Goal: Information Seeking & Learning: Learn about a topic

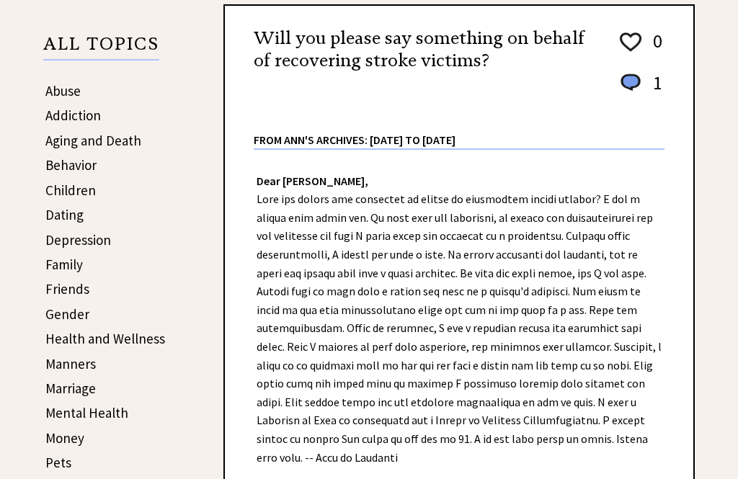
scroll to position [220, 0]
click at [59, 167] on link "Behavior" at bounding box center [70, 164] width 51 height 17
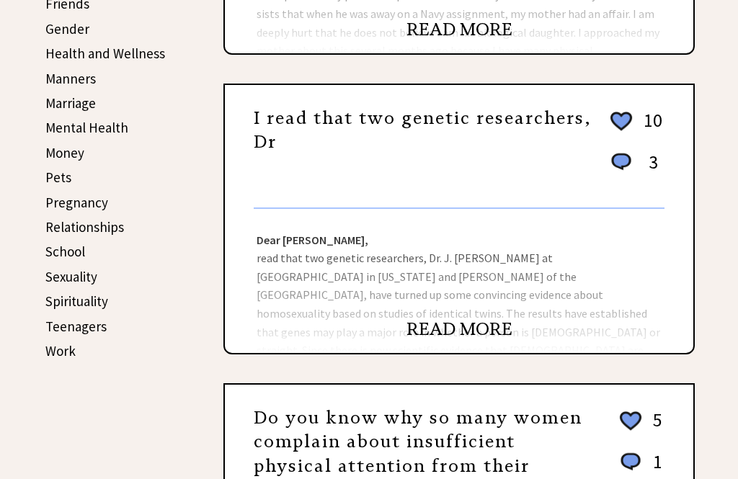
scroll to position [502, 0]
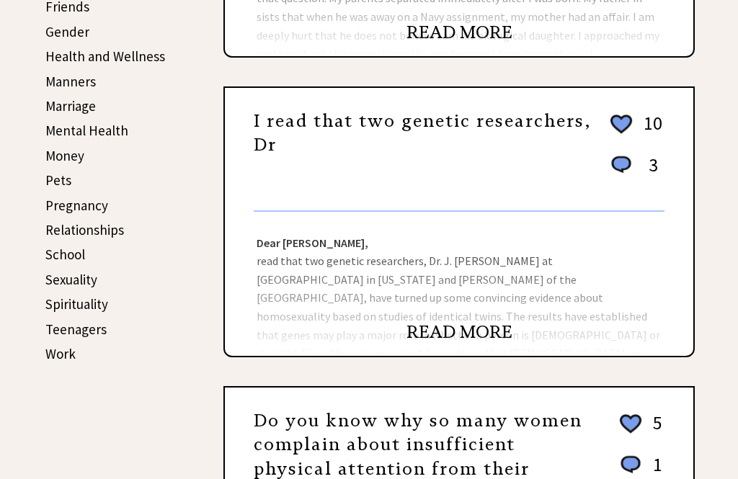
click at [446, 337] on link "READ MORE" at bounding box center [460, 332] width 106 height 22
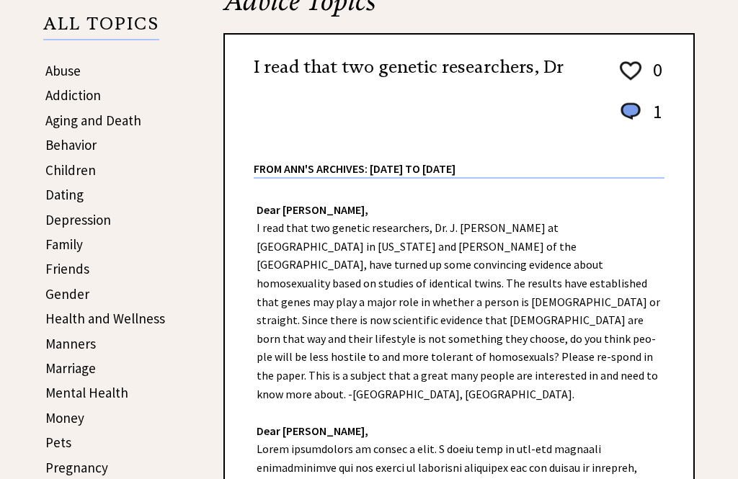
scroll to position [240, 0]
click at [71, 149] on link "Behavior" at bounding box center [70, 144] width 51 height 17
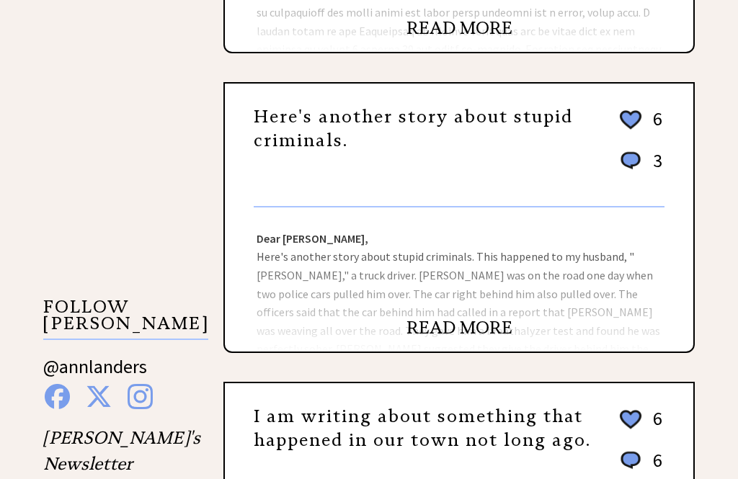
scroll to position [1106, 0]
click at [432, 333] on link "READ MORE" at bounding box center [460, 328] width 106 height 22
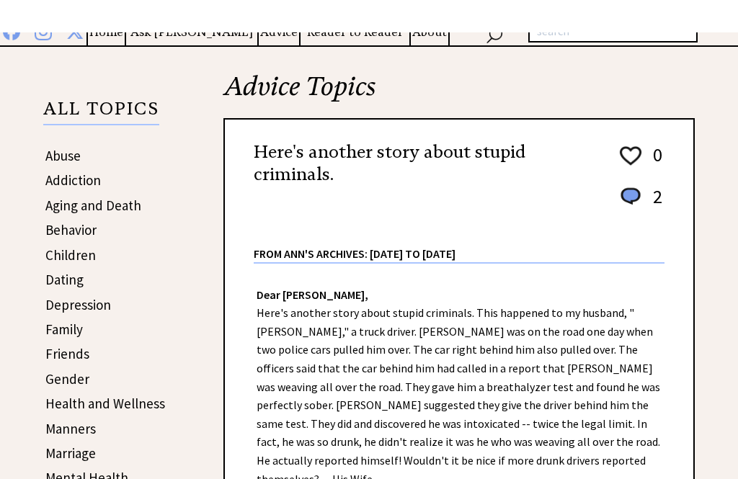
scroll to position [154, 0]
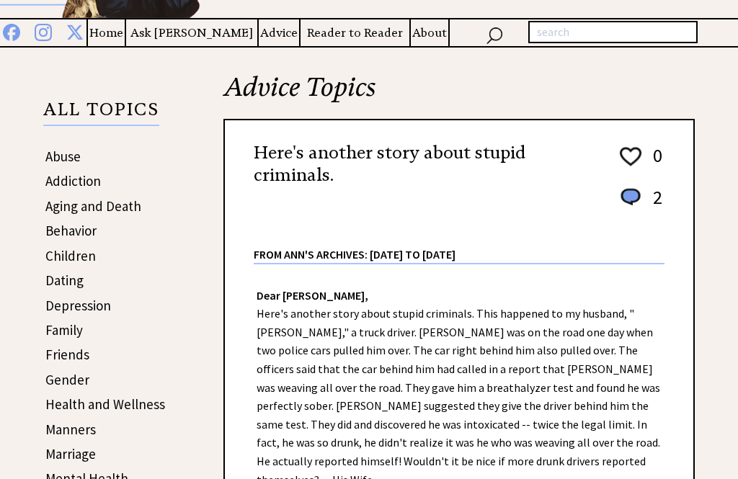
click at [65, 234] on link "Behavior" at bounding box center [70, 230] width 51 height 17
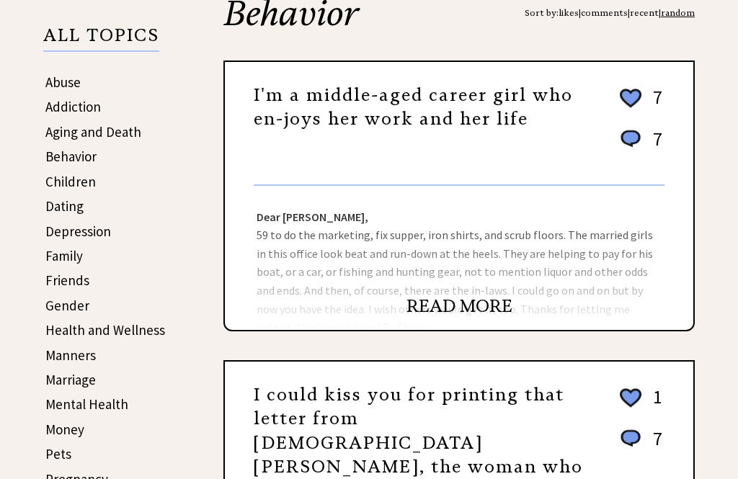
scroll to position [229, 0]
click at [438, 309] on link "READ MORE" at bounding box center [460, 307] width 106 height 22
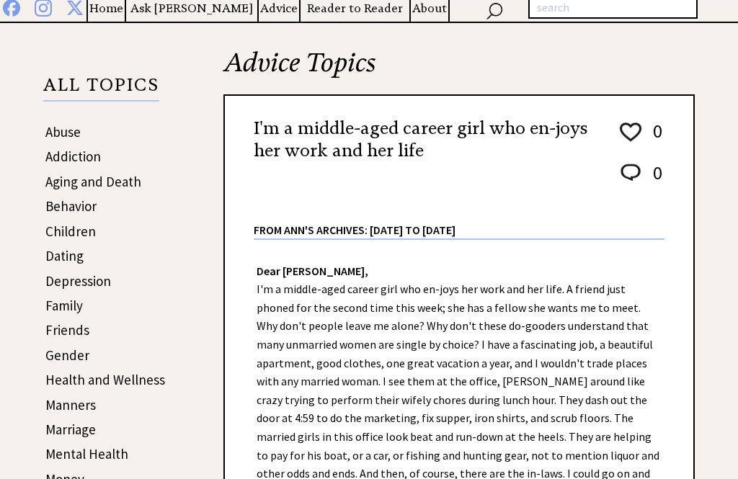
scroll to position [178, 0]
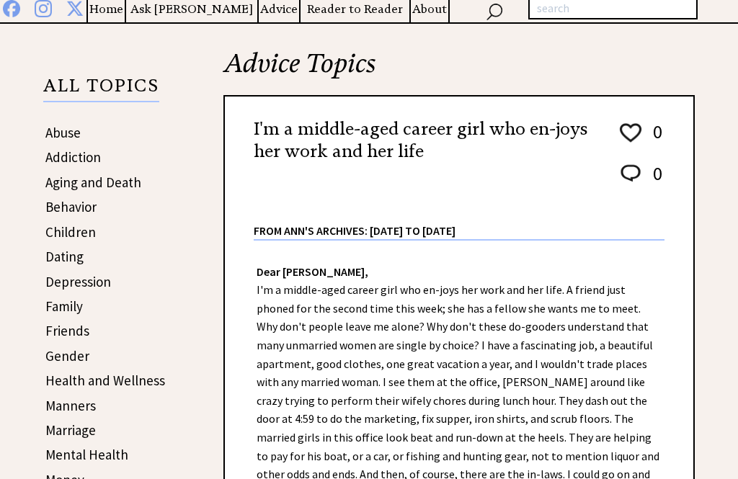
click at [66, 216] on link "Behavior" at bounding box center [70, 206] width 51 height 17
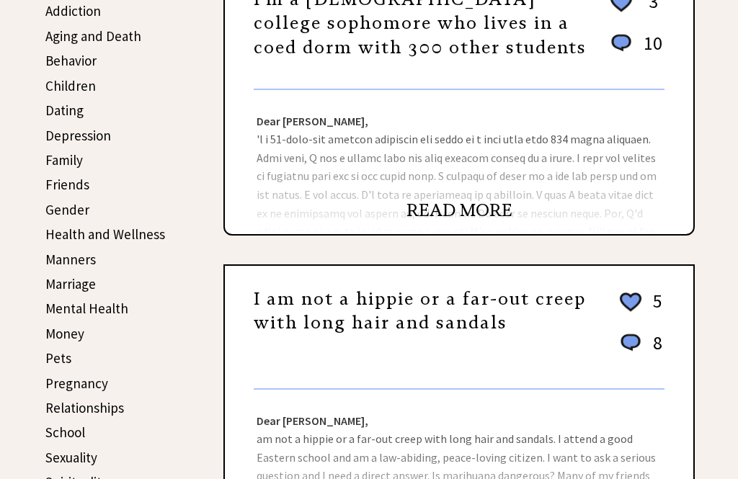
scroll to position [327, 0]
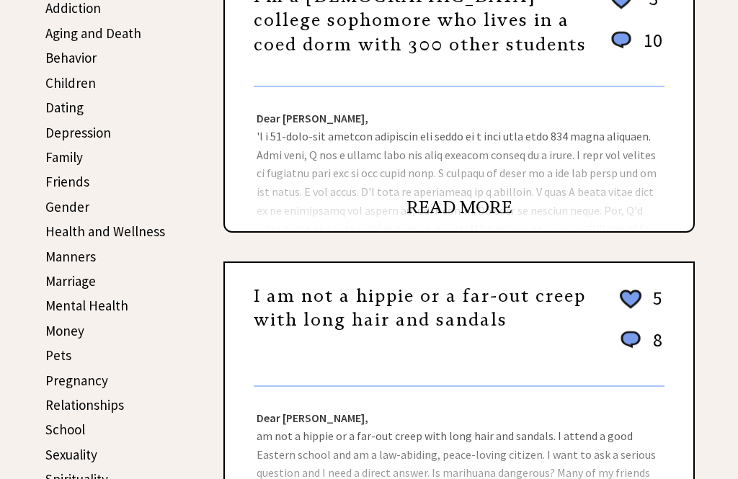
click at [63, 262] on link "Manners" at bounding box center [70, 256] width 50 height 17
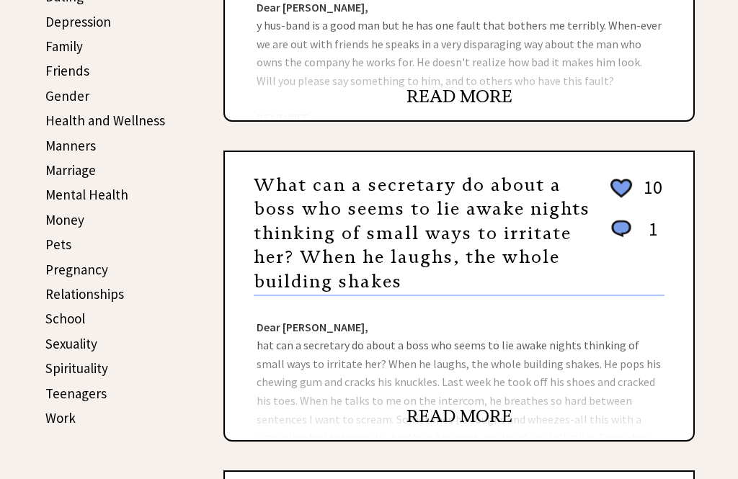
scroll to position [430, 0]
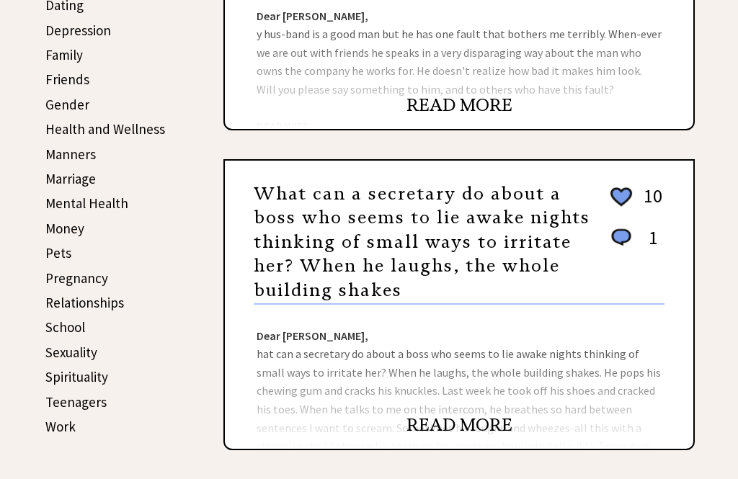
click at [56, 156] on link "Manners" at bounding box center [70, 154] width 50 height 17
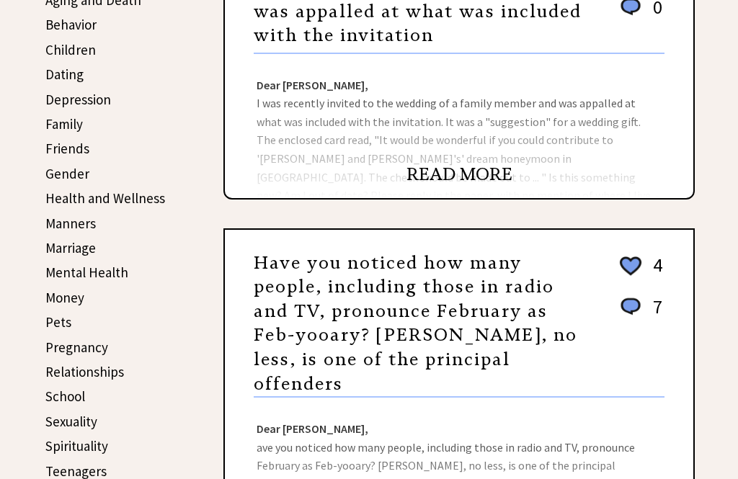
scroll to position [365, 0]
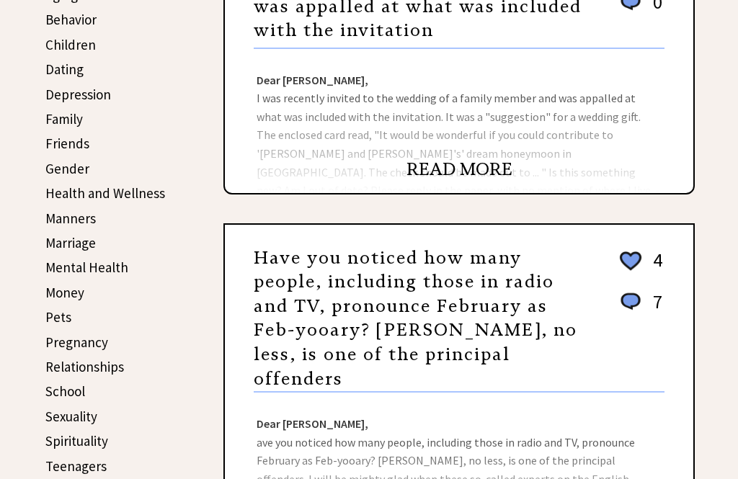
click at [56, 288] on link "Money" at bounding box center [64, 292] width 39 height 17
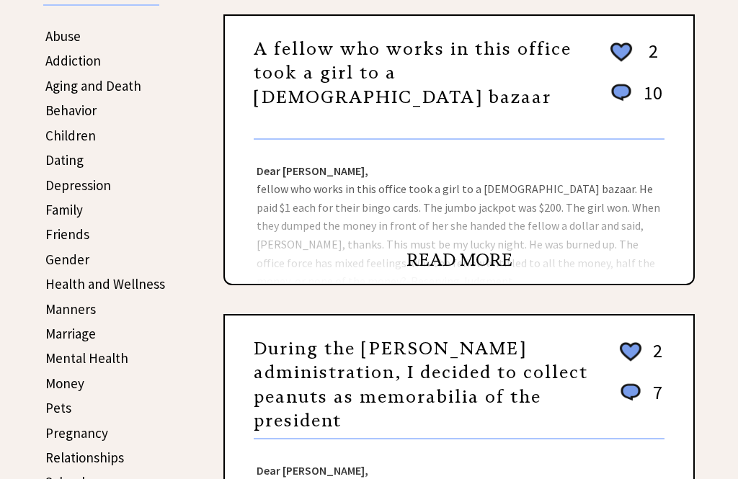
scroll to position [275, 0]
click at [64, 236] on link "Friends" at bounding box center [67, 234] width 44 height 17
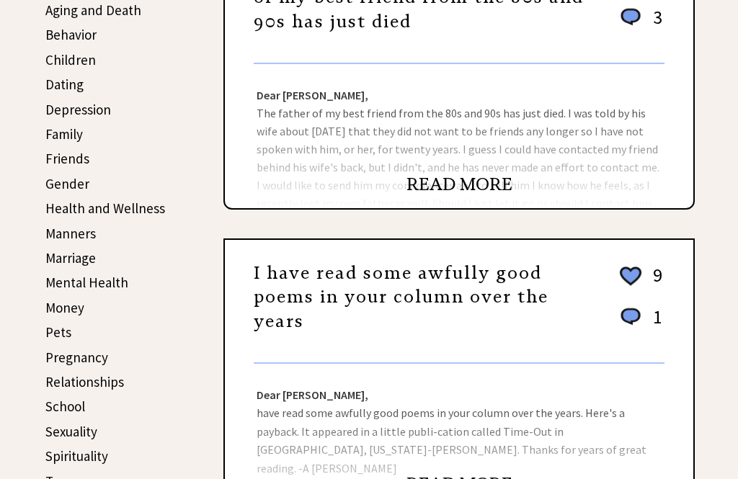
scroll to position [349, 0]
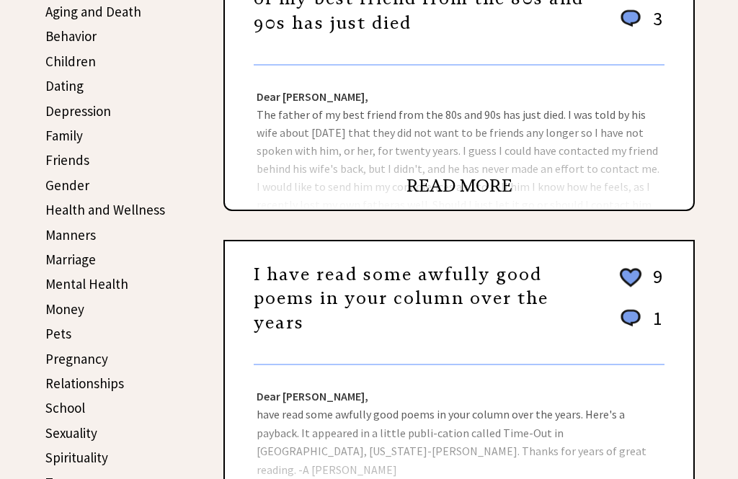
click at [61, 139] on link "Family" at bounding box center [63, 135] width 37 height 17
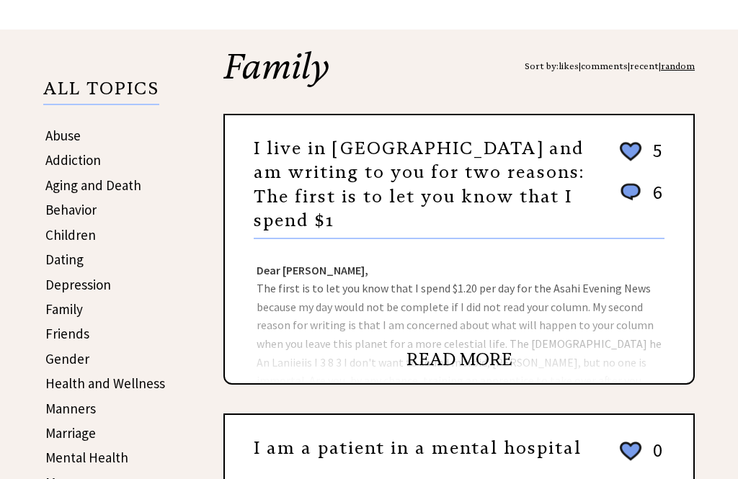
scroll to position [174, 0]
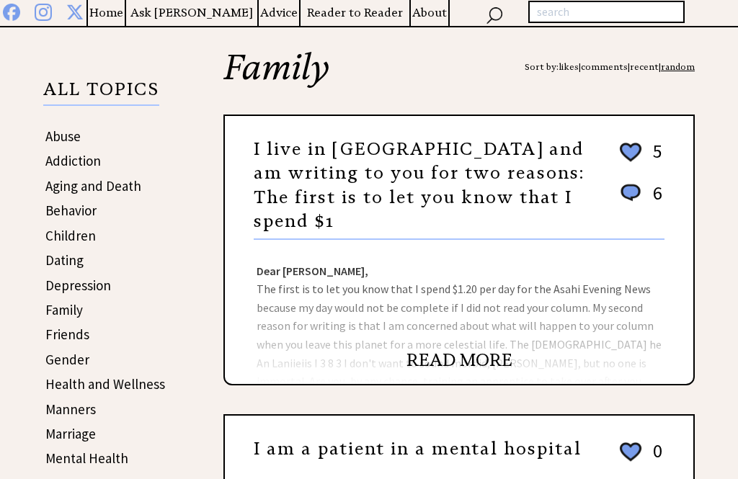
click at [59, 311] on link "Family" at bounding box center [63, 309] width 37 height 17
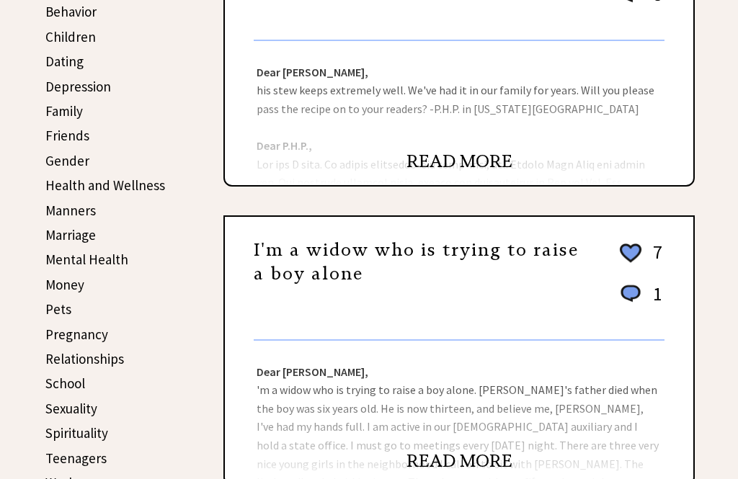
scroll to position [383, 0]
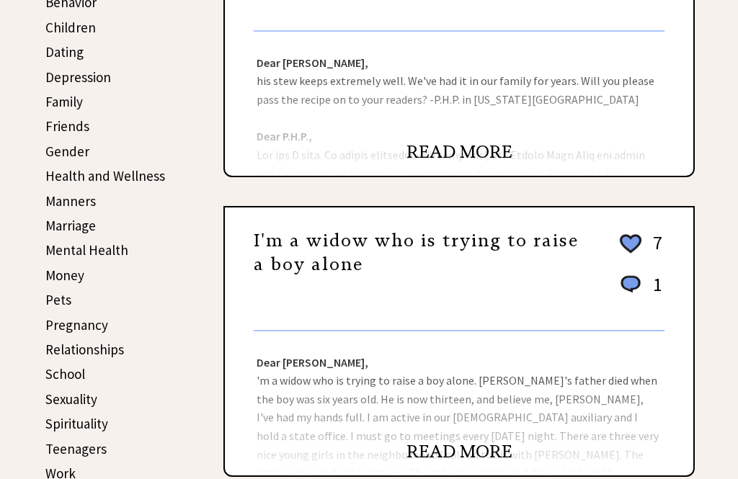
click at [452, 452] on link "READ MORE" at bounding box center [460, 452] width 106 height 22
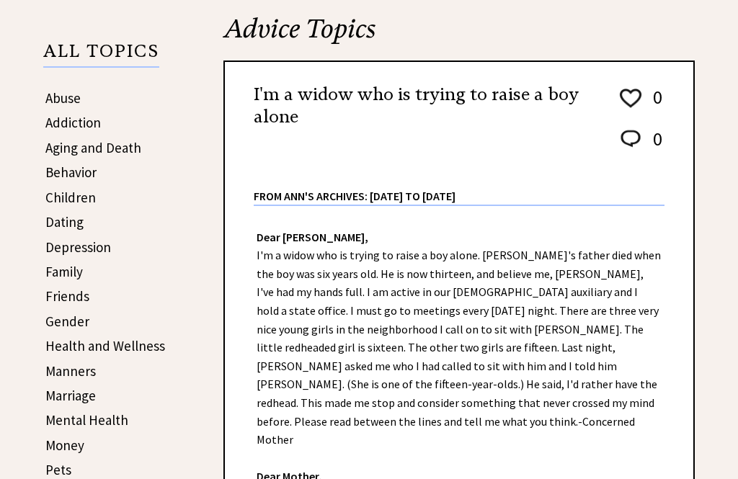
scroll to position [211, 0]
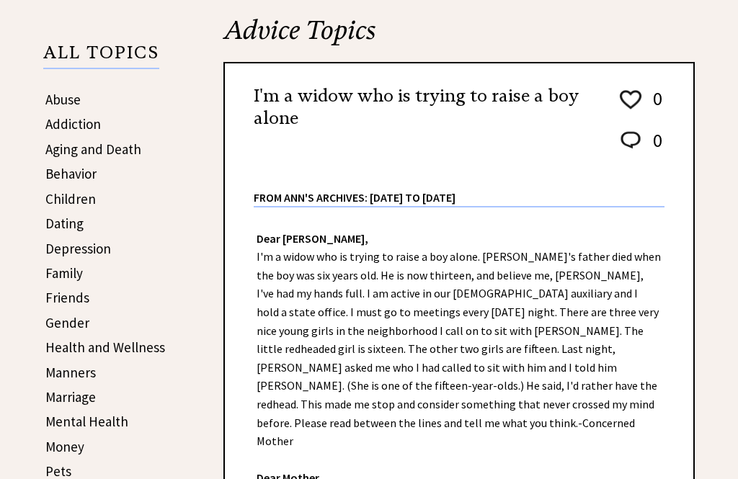
click at [60, 198] on link "Children" at bounding box center [70, 198] width 50 height 17
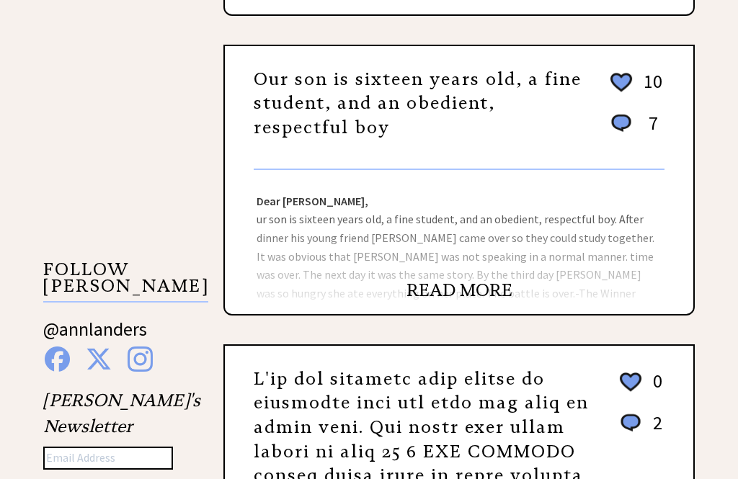
scroll to position [1144, 0]
click at [435, 314] on div "READ MORE" at bounding box center [459, 298] width 469 height 32
click at [429, 301] on link "READ MORE" at bounding box center [460, 291] width 106 height 22
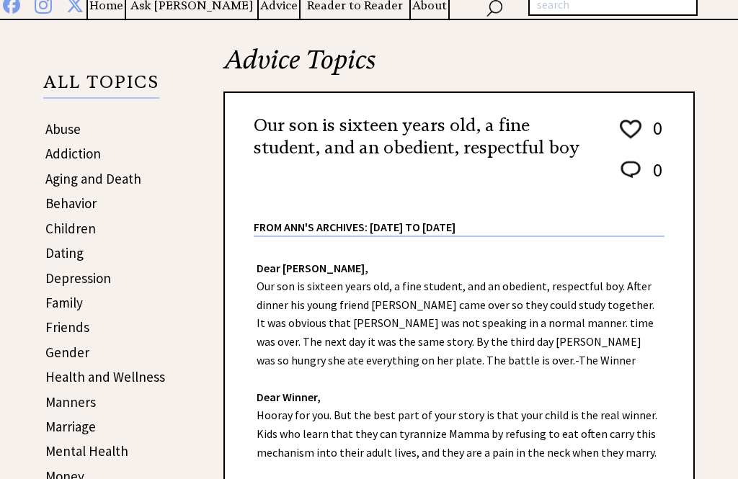
scroll to position [184, 0]
